Goal: Information Seeking & Learning: Learn about a topic

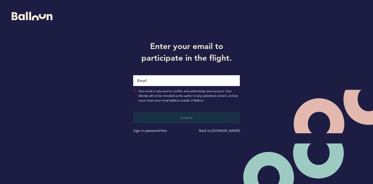
click at [162, 77] on input "Email" at bounding box center [186, 80] width 107 height 11
type input "[EMAIL_ADDRESS][PERSON_NAME][DOMAIN_NAME]"
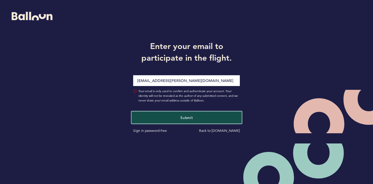
click at [160, 112] on button "Submit" at bounding box center [187, 117] width 110 height 12
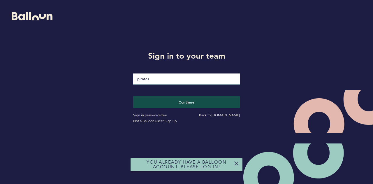
click at [160, 81] on input "pirates" at bounding box center [186, 78] width 107 height 11
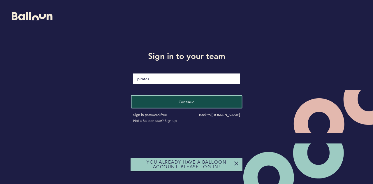
click at [155, 98] on button "Continue" at bounding box center [187, 102] width 110 height 12
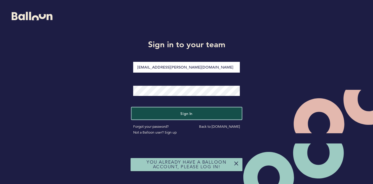
click at [159, 109] on button "Sign in" at bounding box center [187, 114] width 110 height 12
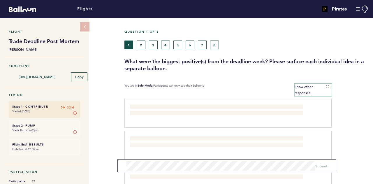
click at [329, 84] on label "Show other responses" at bounding box center [313, 90] width 37 height 12
click at [0, 0] on input "Show other responses" at bounding box center [0, 0] width 0 height 0
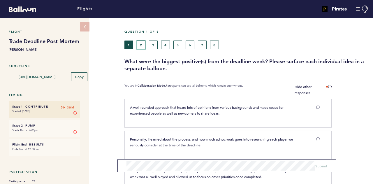
click at [140, 44] on button "2" at bounding box center [141, 45] width 9 height 9
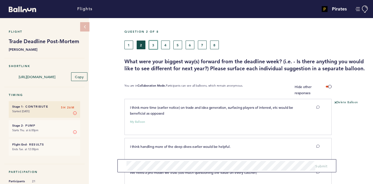
click at [155, 46] on button "3" at bounding box center [153, 45] width 9 height 9
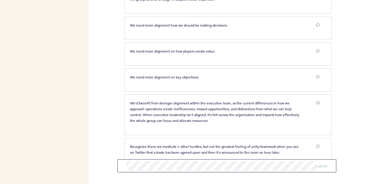
scroll to position [428, 0]
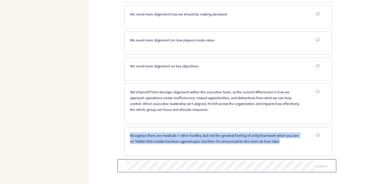
drag, startPoint x: 285, startPoint y: 139, endPoint x: 130, endPoint y: 130, distance: 155.4
click at [130, 132] on p "Recognize there are medicals + other hurdles, but not the greatest feeling of u…" at bounding box center [216, 138] width 173 height 12
copy span "Recognize there are medicals + other hurdles, but not the greatest feeling of u…"
click at [117, 129] on div "Flights Pirates [EMAIL_ADDRESS][PERSON_NAME][DOMAIN_NAME] Team Domain: pirates …" at bounding box center [186, 92] width 373 height 184
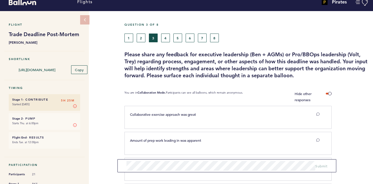
scroll to position [0, 0]
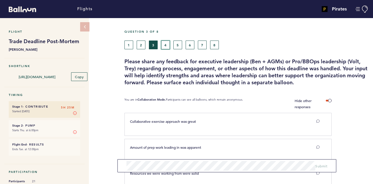
click at [166, 43] on button "4" at bounding box center [165, 45] width 9 height 9
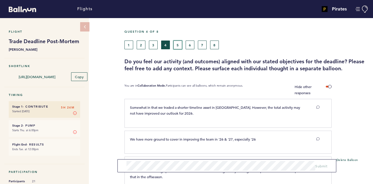
click at [176, 48] on button "5" at bounding box center [178, 45] width 9 height 9
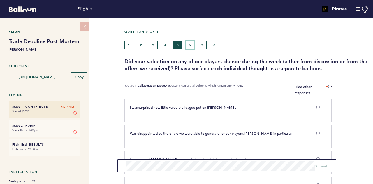
click at [188, 48] on button "6" at bounding box center [190, 45] width 9 height 9
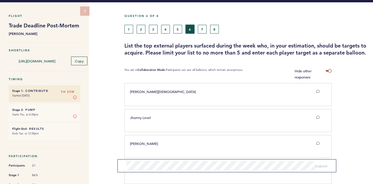
scroll to position [14, 0]
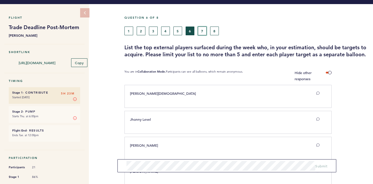
click at [204, 34] on button "7" at bounding box center [202, 31] width 9 height 9
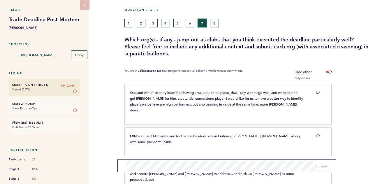
scroll to position [7, 0]
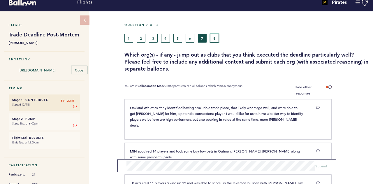
click at [213, 38] on button "8" at bounding box center [214, 38] width 9 height 9
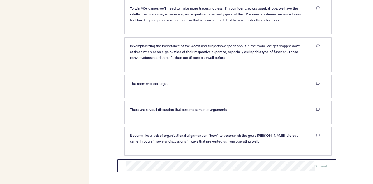
scroll to position [213, 0]
